Goal: Answer question/provide support

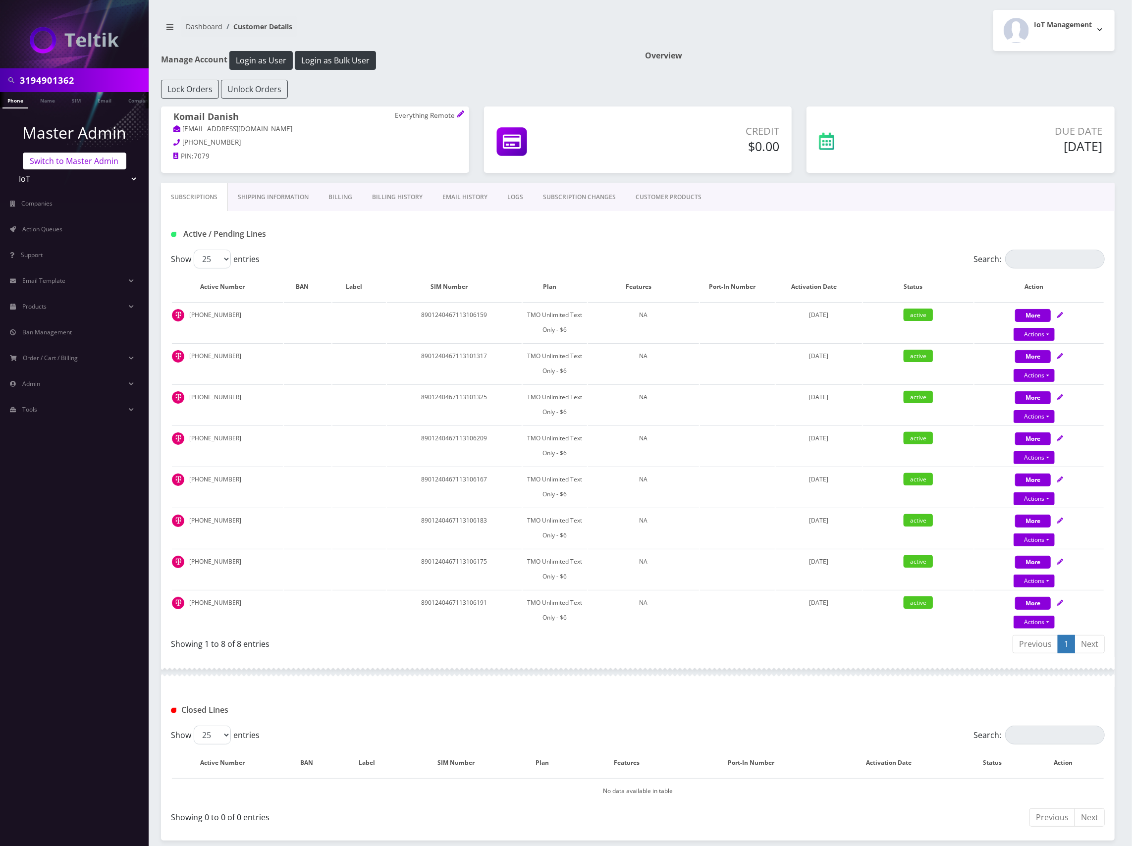
click at [66, 161] on link "Switch to Master Admin" at bounding box center [75, 161] width 104 height 17
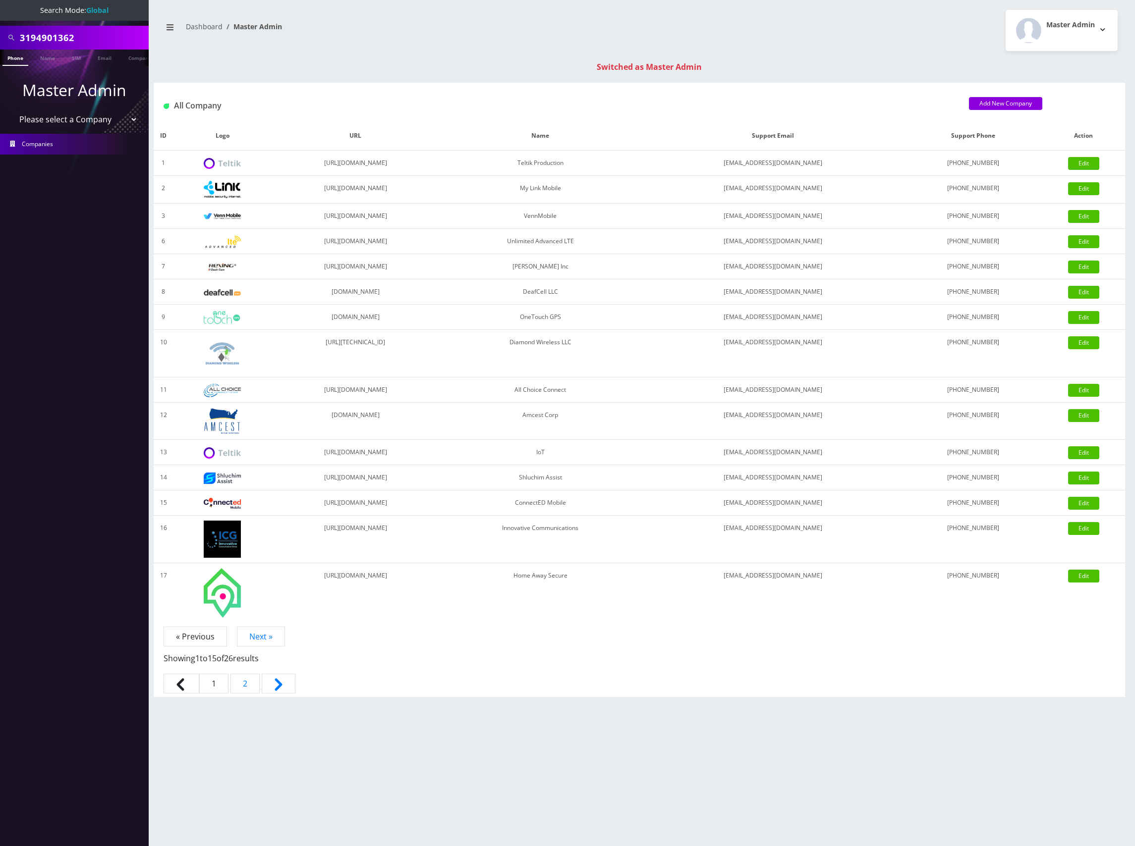
click at [60, 39] on input "3194901362" at bounding box center [83, 37] width 126 height 19
type input "[TECHNICAL_ID]"
click at [76, 56] on link "SIM" at bounding box center [76, 58] width 19 height 16
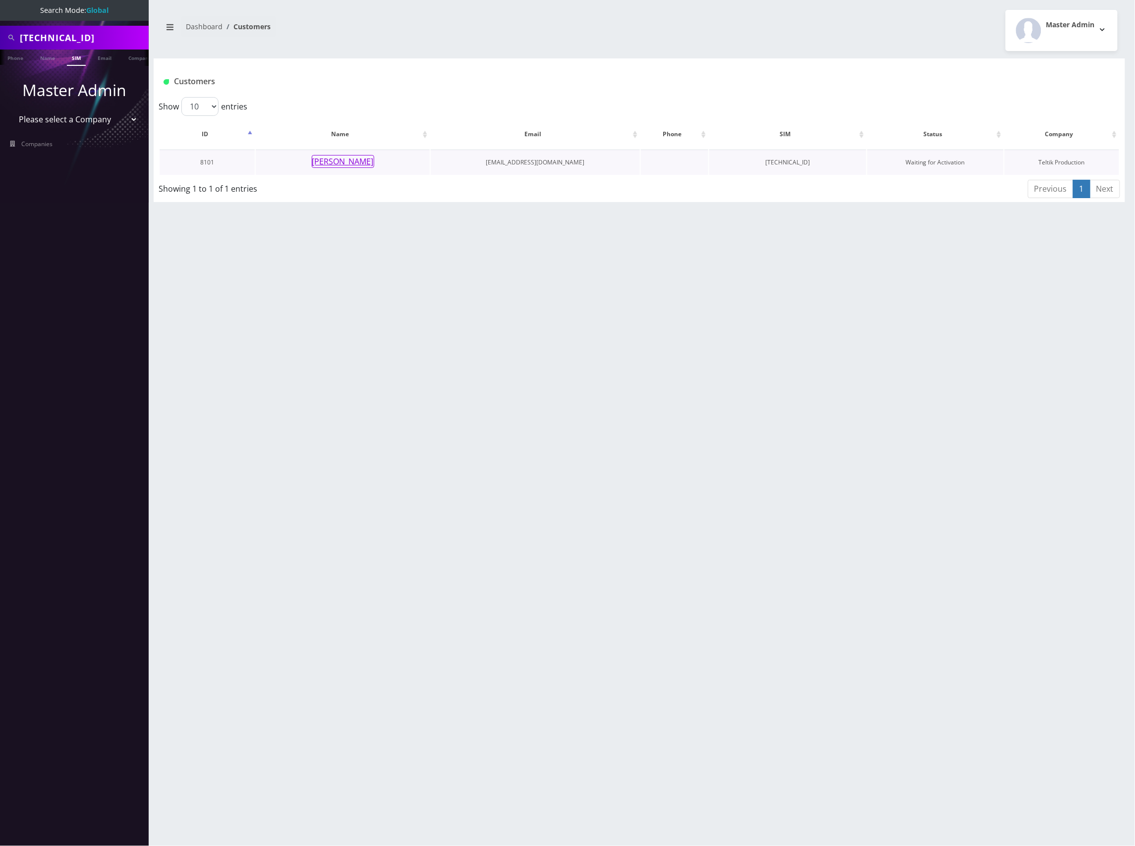
click at [349, 160] on button "[PERSON_NAME]" at bounding box center [343, 161] width 62 height 13
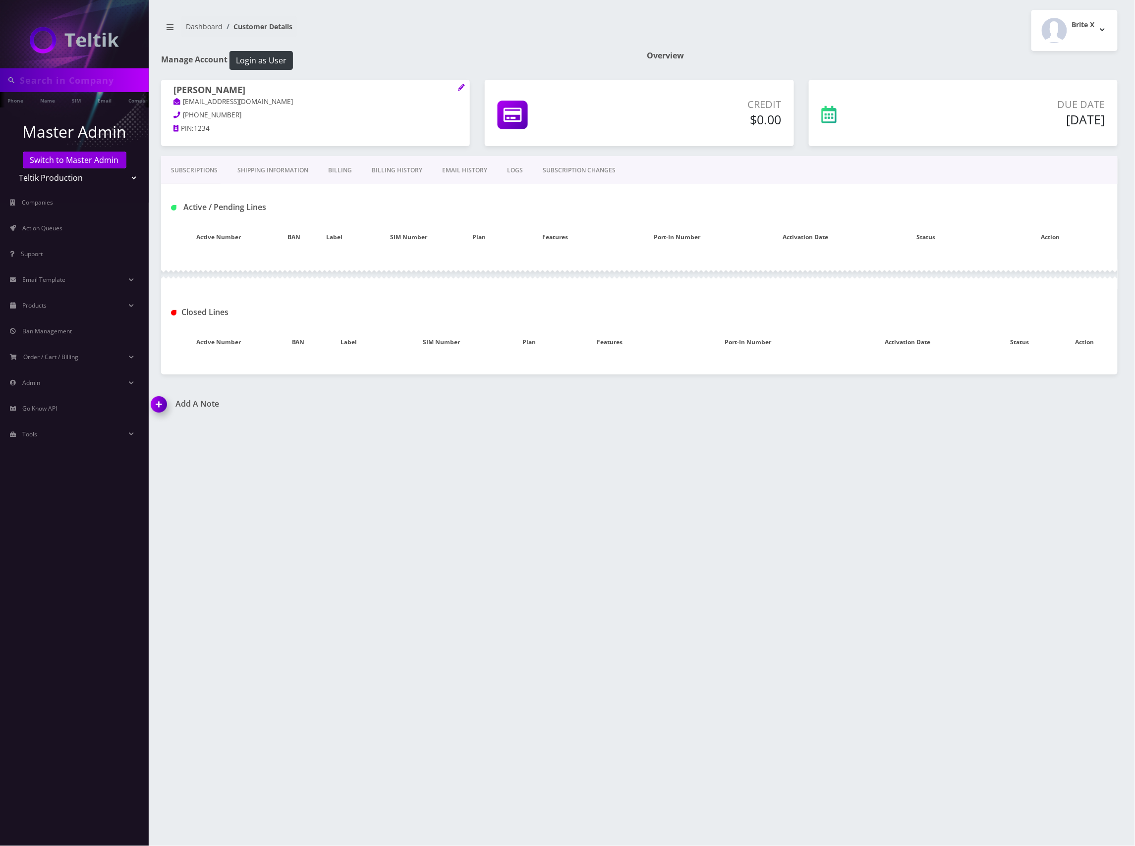
type input "[TECHNICAL_ID]"
